Goal: Navigation & Orientation: Go to known website

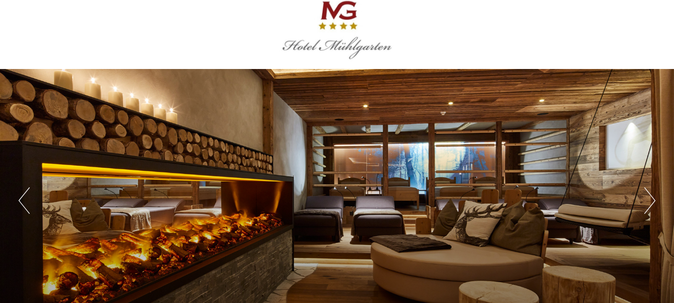
scroll to position [11, 0]
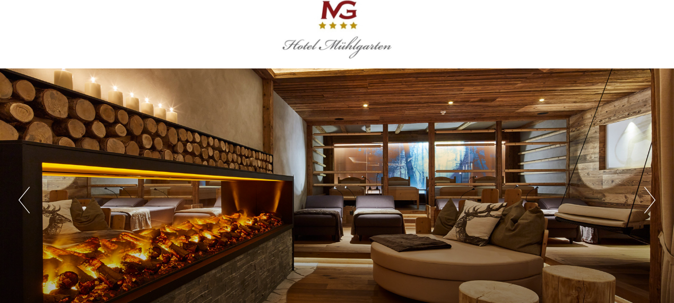
click at [652, 201] on button "Next" at bounding box center [650, 200] width 11 height 27
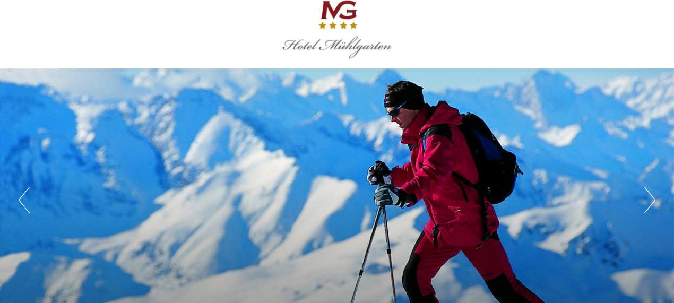
click at [652, 201] on button "Next" at bounding box center [650, 200] width 11 height 27
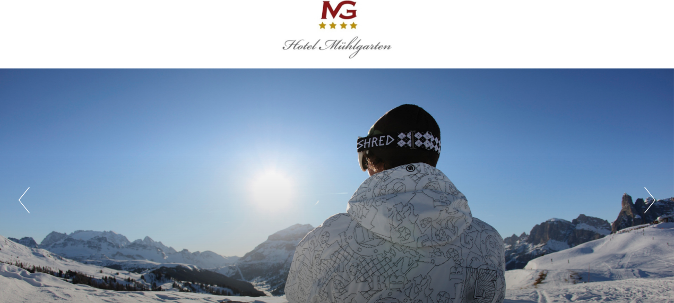
click at [652, 201] on button "Next" at bounding box center [650, 200] width 11 height 27
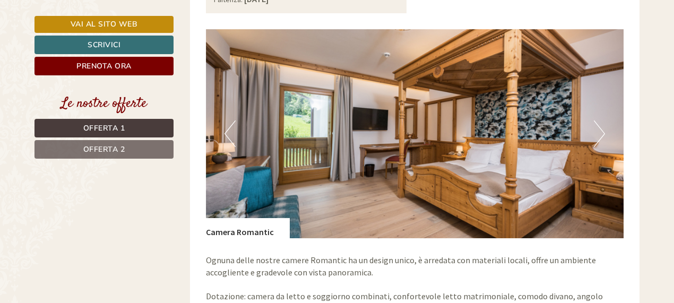
scroll to position [813, 0]
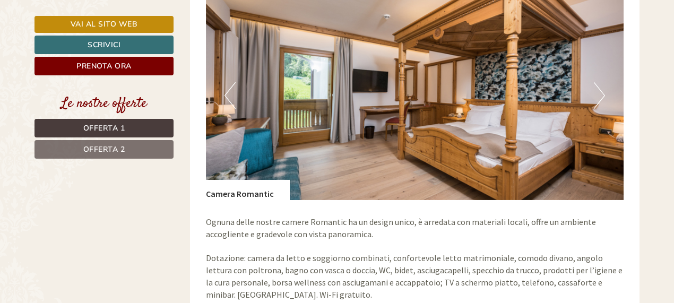
click at [602, 85] on button "Next" at bounding box center [599, 95] width 11 height 27
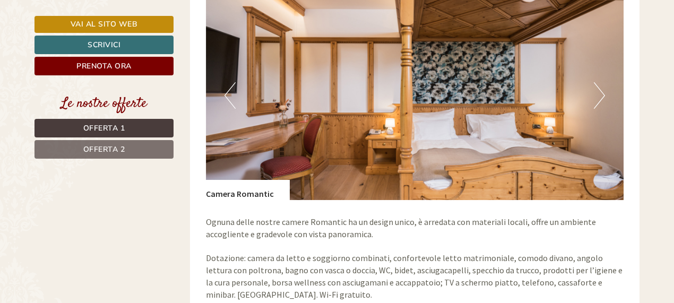
click at [602, 85] on button "Next" at bounding box center [599, 95] width 11 height 27
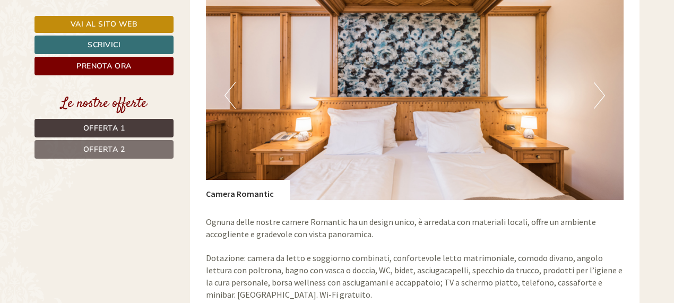
click at [602, 85] on button "Next" at bounding box center [599, 95] width 11 height 27
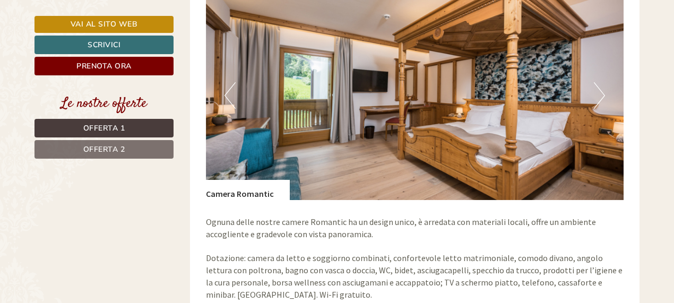
click at [602, 85] on button "Next" at bounding box center [599, 95] width 11 height 27
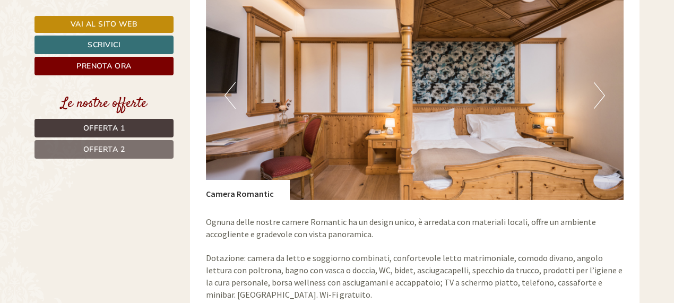
click at [602, 85] on button "Next" at bounding box center [599, 95] width 11 height 27
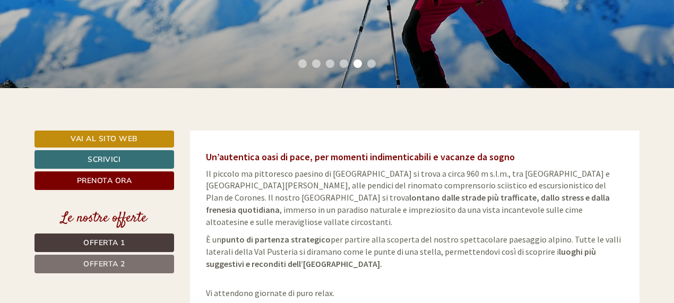
scroll to position [255, 0]
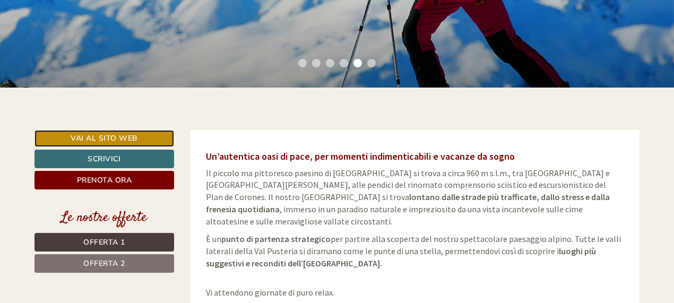
click at [139, 139] on link "Vai al sito web" at bounding box center [105, 138] width 140 height 17
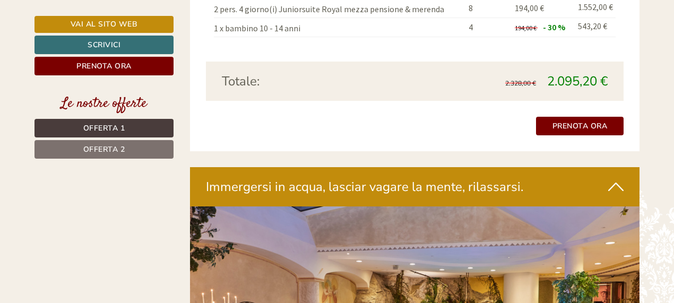
scroll to position [2225, 0]
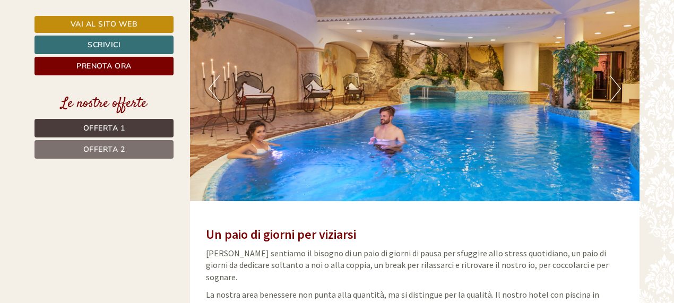
click at [612, 75] on button "Next" at bounding box center [615, 88] width 11 height 27
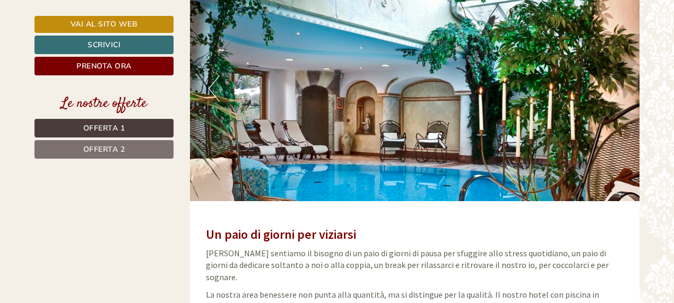
click at [611, 75] on button "Next" at bounding box center [615, 88] width 11 height 27
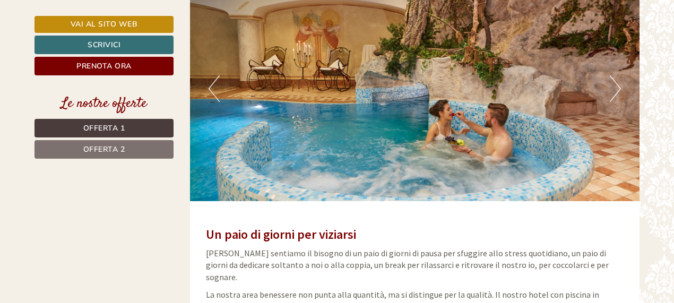
click at [611, 75] on button "Next" at bounding box center [615, 88] width 11 height 27
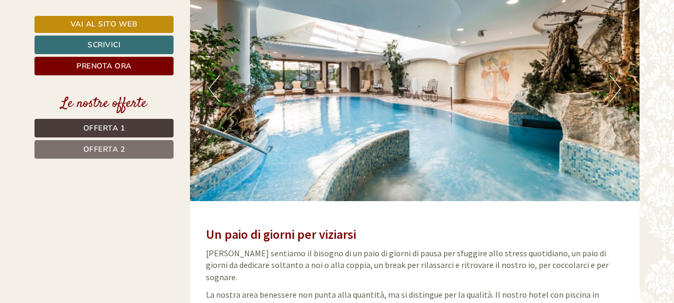
click at [610, 75] on button "Next" at bounding box center [615, 88] width 11 height 27
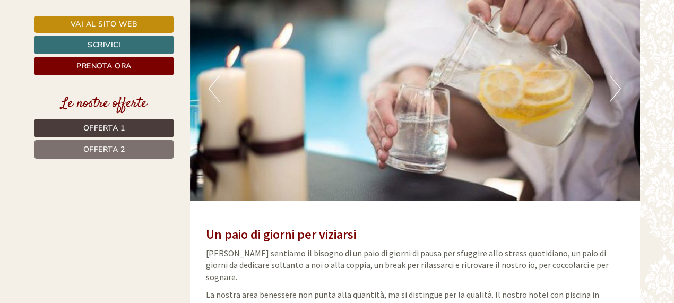
click at [610, 75] on button "Next" at bounding box center [615, 88] width 11 height 27
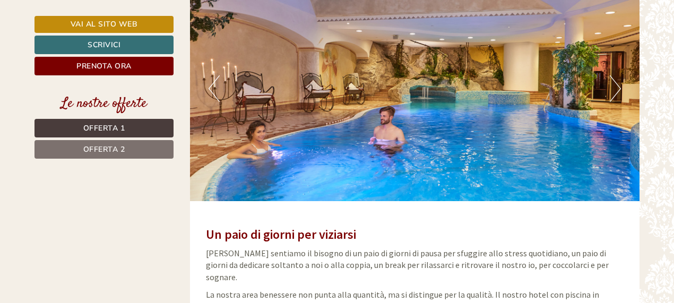
click at [610, 75] on button "Next" at bounding box center [615, 88] width 11 height 27
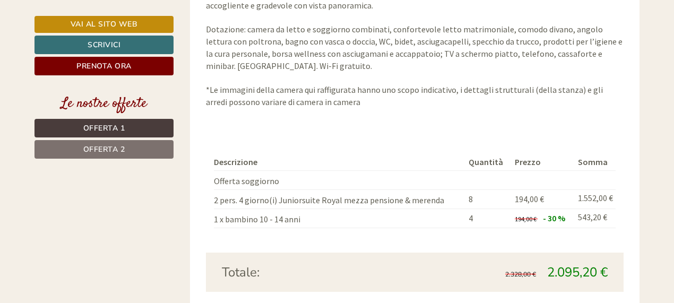
scroll to position [1678, 0]
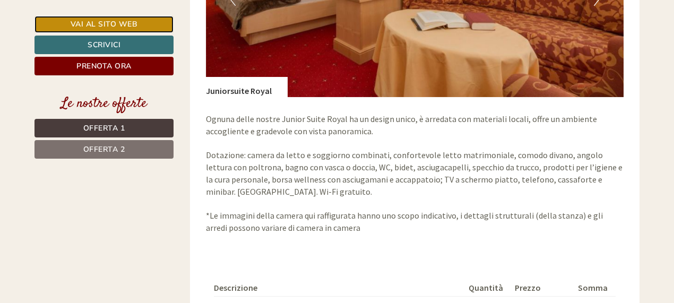
click at [133, 22] on link "Vai al sito web" at bounding box center [104, 24] width 139 height 17
